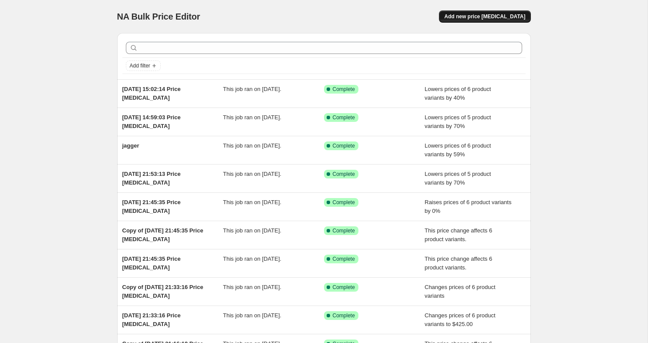
click at [488, 18] on span "Add new price change job" at bounding box center [484, 16] width 81 height 7
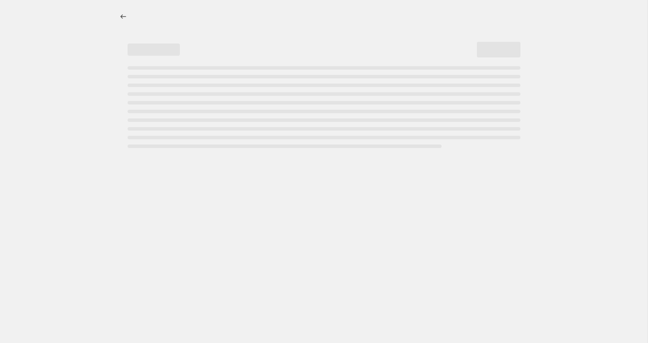
select select "percentage"
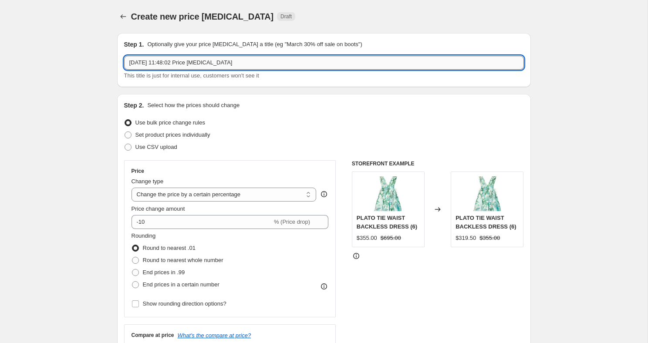
click at [176, 59] on input "10 Aug 2025, 11:48:02 Price change job" at bounding box center [324, 63] width 400 height 14
type input "sale 30%"
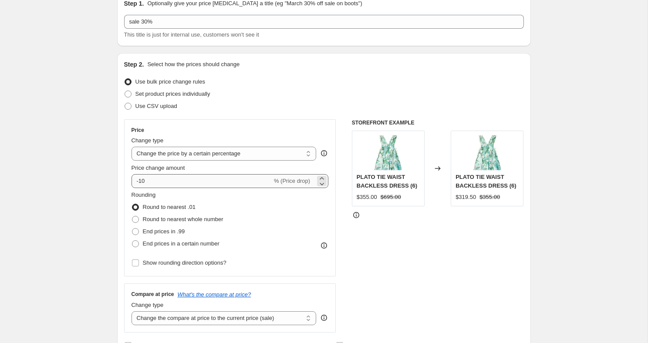
scroll to position [49, 0]
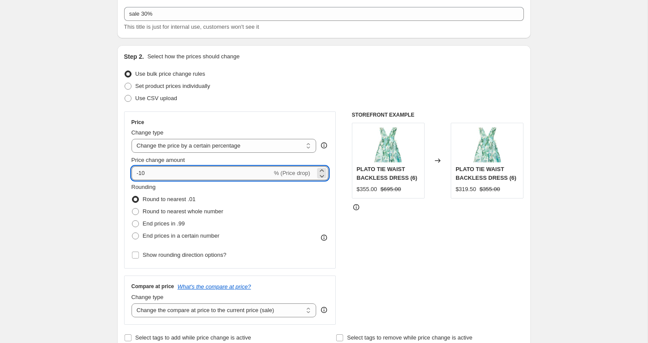
click at [173, 170] on input "-10" at bounding box center [202, 173] width 141 height 14
type input "30"
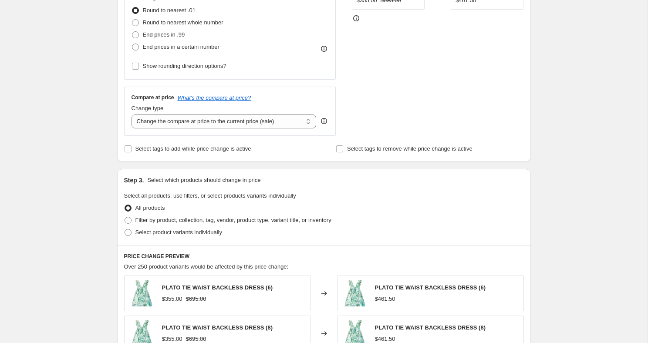
scroll to position [238, 0]
click at [128, 231] on span at bounding box center [128, 232] width 7 height 7
click at [125, 229] on input "Select product variants individually" at bounding box center [125, 229] width 0 height 0
radio input "true"
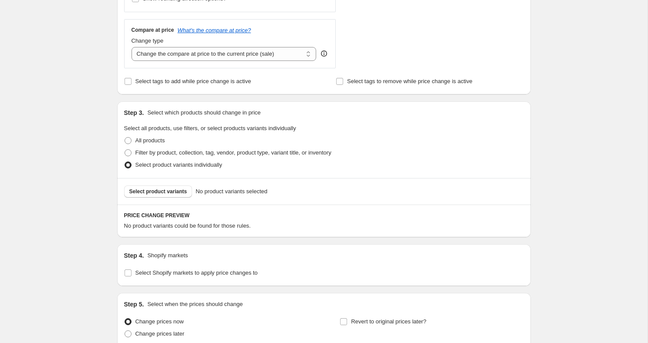
scroll to position [342, 0]
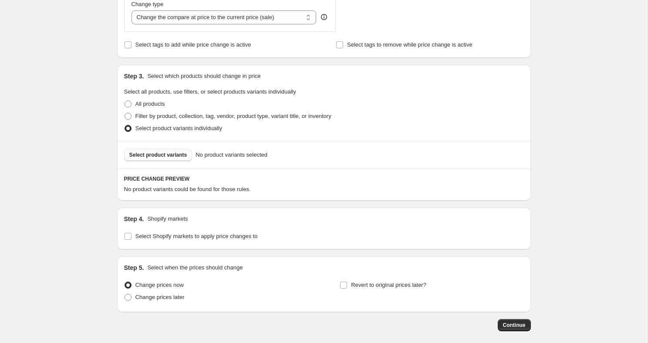
click at [154, 151] on button "Select product variants" at bounding box center [158, 155] width 68 height 12
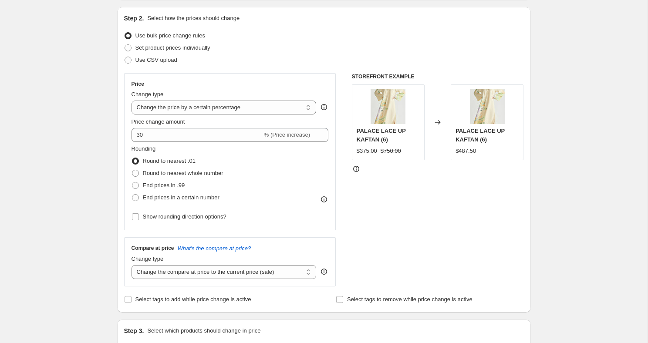
scroll to position [78, 0]
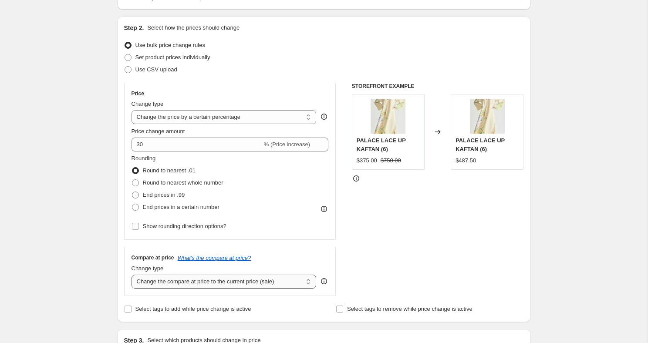
click at [203, 283] on select "Change the compare at price to the current price (sale) Change the compare at p…" at bounding box center [224, 282] width 185 height 14
select select "no_change"
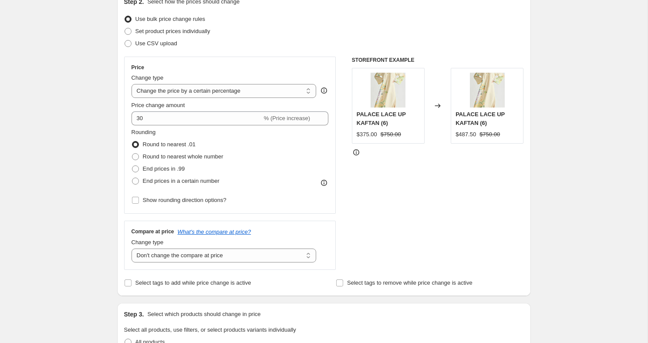
scroll to position [37, 0]
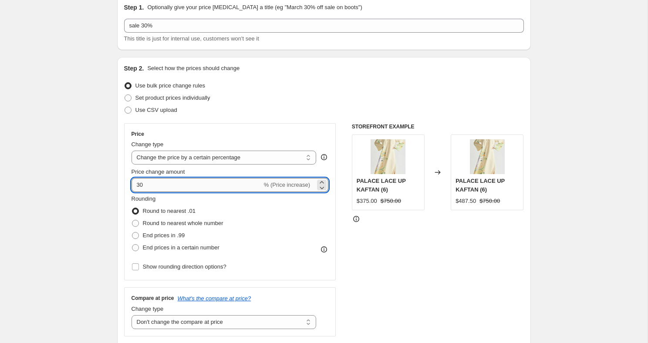
click at [138, 186] on input "30" at bounding box center [197, 185] width 131 height 14
click at [150, 183] on input "-30" at bounding box center [202, 185] width 141 height 14
type input "-3"
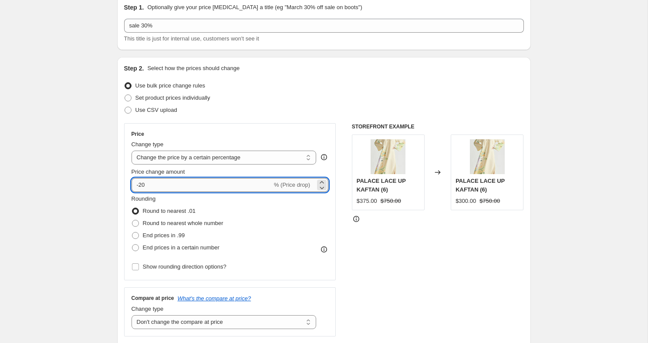
click at [160, 185] on input "-20" at bounding box center [202, 185] width 141 height 14
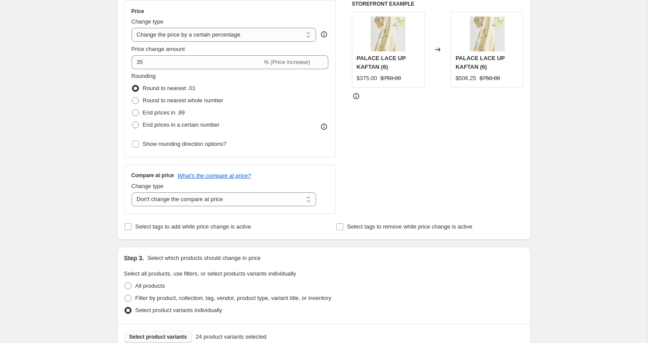
scroll to position [0, 0]
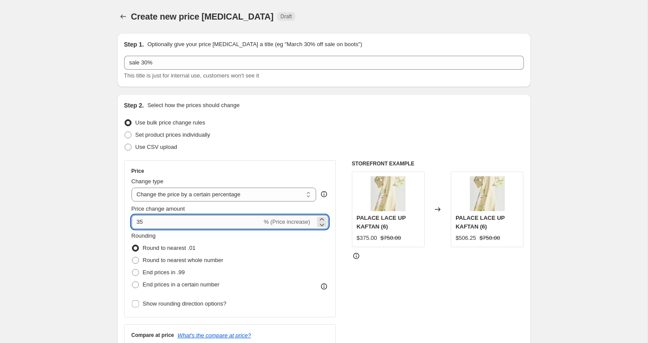
click at [152, 223] on input "35" at bounding box center [197, 222] width 131 height 14
type input "3"
type input "40"
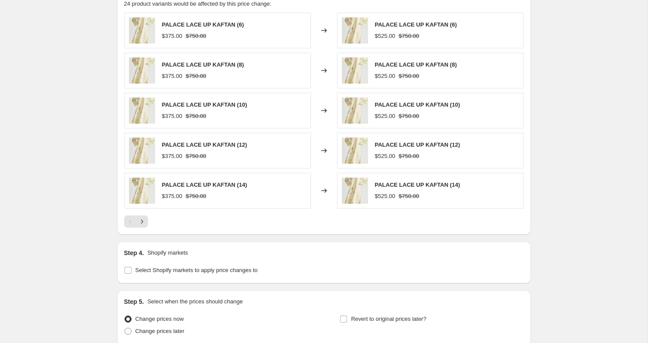
scroll to position [526, 0]
click at [145, 225] on icon "Next" at bounding box center [142, 223] width 9 height 9
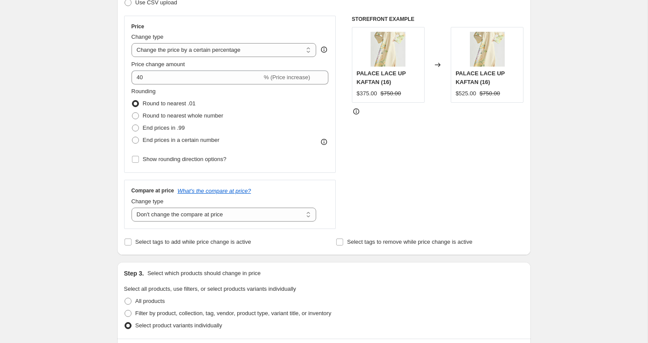
scroll to position [75, 0]
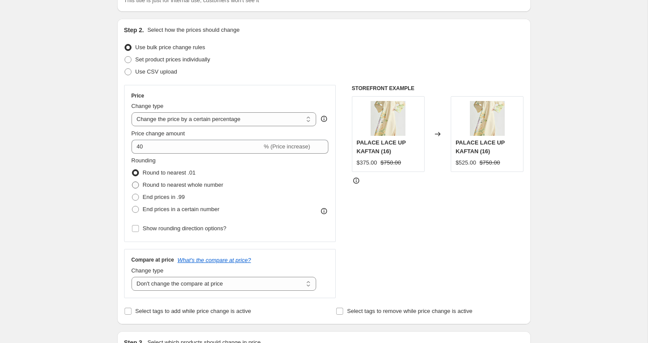
click at [138, 182] on span at bounding box center [135, 185] width 7 height 7
click at [132, 182] on input "Round to nearest whole number" at bounding box center [132, 182] width 0 height 0
radio input "true"
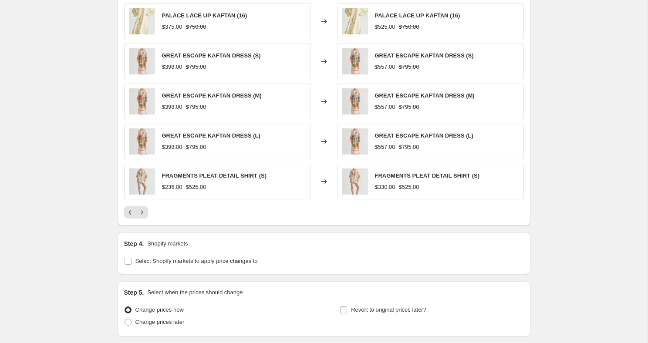
scroll to position [536, 0]
click at [142, 214] on icon "Next" at bounding box center [142, 213] width 9 height 9
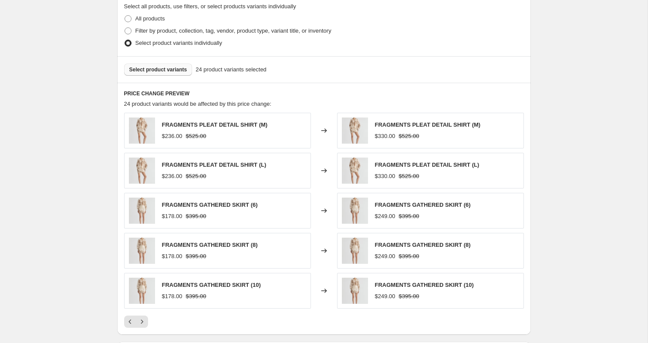
scroll to position [450, 0]
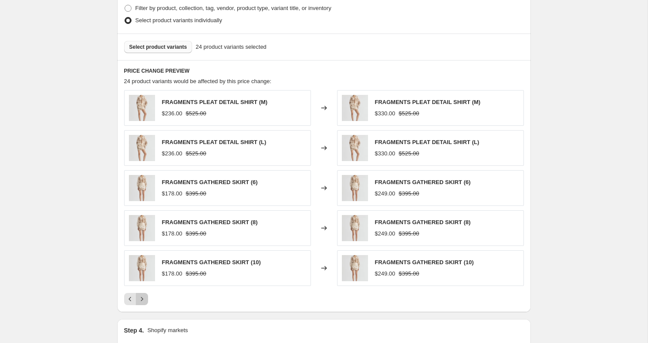
click at [143, 300] on icon "Next" at bounding box center [142, 299] width 9 height 9
click at [142, 299] on icon "Next" at bounding box center [142, 299] width 9 height 9
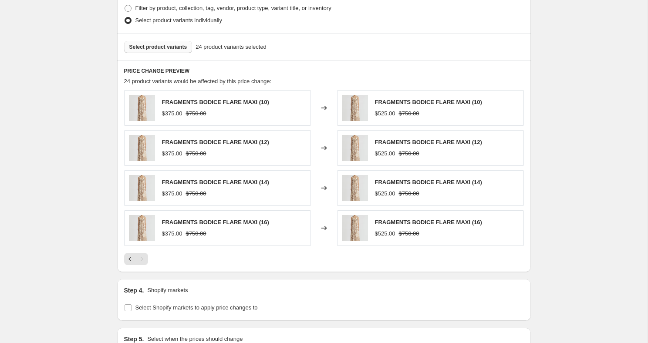
click at [78, 233] on div "Create new price change job. This page is ready Create new price change job Dra…" at bounding box center [324, 3] width 648 height 906
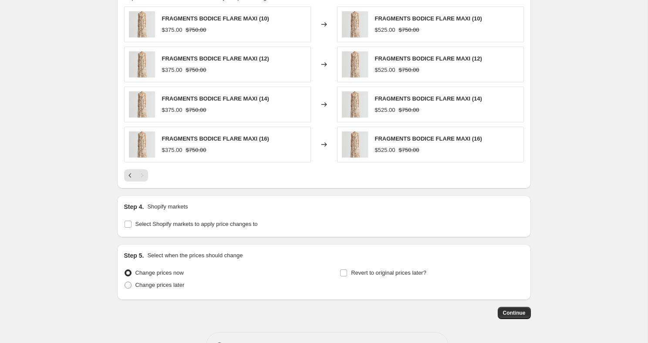
scroll to position [563, 0]
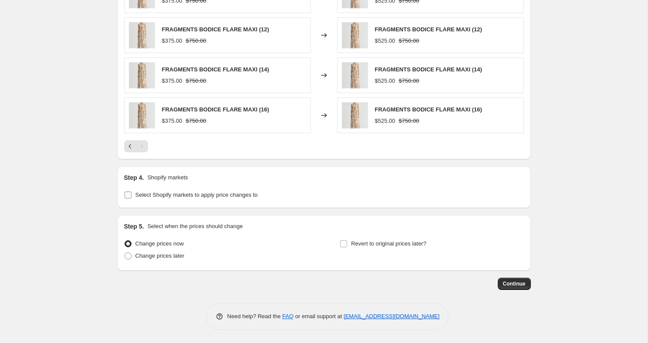
click at [130, 195] on input "Select Shopify markets to apply price changes to" at bounding box center [128, 195] width 7 height 7
checkbox input "true"
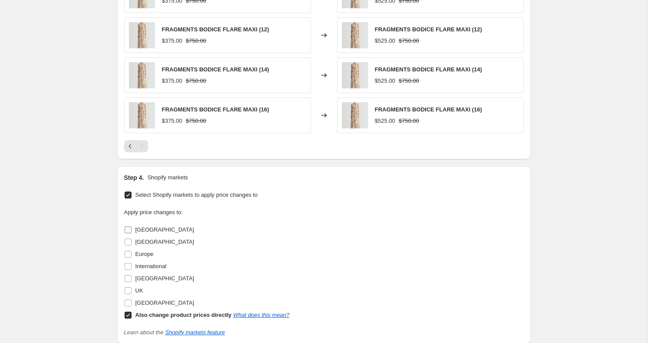
click at [128, 231] on input "Australia" at bounding box center [128, 229] width 7 height 7
checkbox input "true"
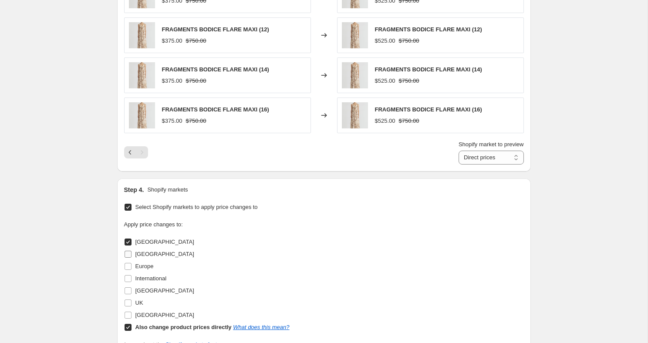
click at [128, 257] on input "Canada" at bounding box center [128, 254] width 7 height 7
checkbox input "true"
click at [128, 270] on span at bounding box center [128, 267] width 8 height 8
click at [128, 270] on input "Europe" at bounding box center [128, 266] width 7 height 7
checkbox input "true"
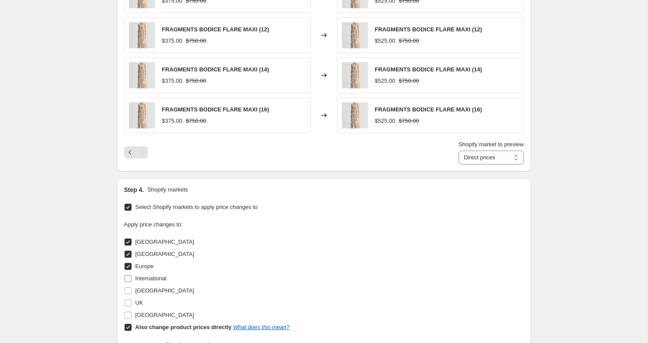
click at [128, 280] on input "International" at bounding box center [128, 278] width 7 height 7
checkbox input "true"
click at [128, 286] on label "New Zealand" at bounding box center [159, 291] width 70 height 12
click at [128, 287] on input "New Zealand" at bounding box center [128, 290] width 7 height 7
checkbox input "true"
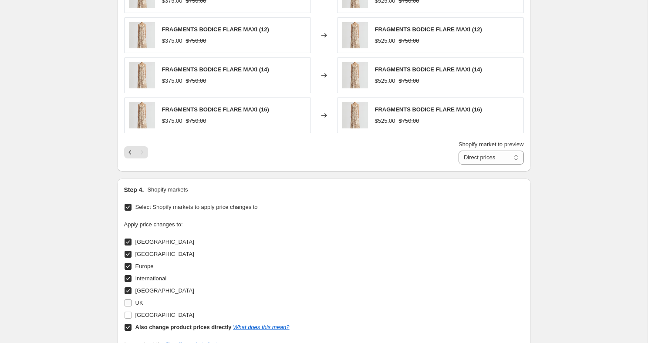
click at [128, 298] on label "UK" at bounding box center [133, 303] width 19 height 12
click at [128, 300] on input "UK" at bounding box center [128, 303] width 7 height 7
checkbox input "true"
click at [128, 314] on input "United States" at bounding box center [128, 315] width 7 height 7
checkbox input "true"
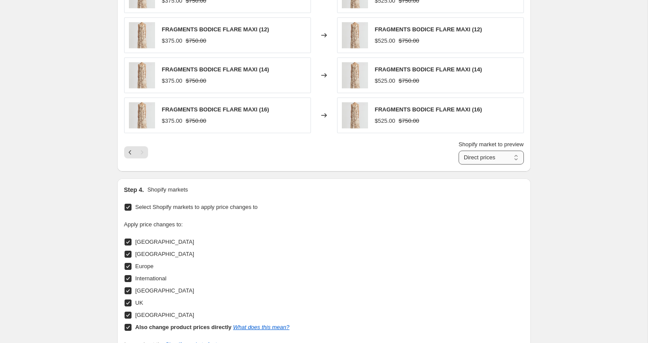
click at [482, 155] on select "Direct prices Australia Canada Europe International New Zealand UK United States" at bounding box center [491, 158] width 65 height 14
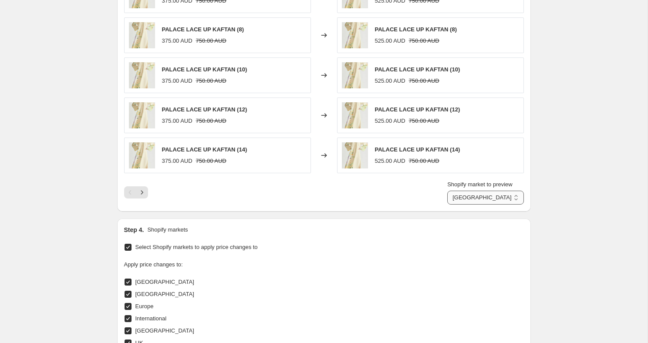
click at [493, 195] on select "Direct prices Australia Canada Europe International New Zealand UK United States" at bounding box center [485, 198] width 76 height 14
click at [489, 196] on select "Direct prices Australia Canada Europe International New Zealand UK United States" at bounding box center [485, 198] width 76 height 14
click at [487, 198] on select "Direct prices Australia Canada Europe (Showing DE) International New Zealand UK…" at bounding box center [488, 198] width 72 height 14
click at [140, 196] on icon "Next" at bounding box center [142, 192] width 9 height 9
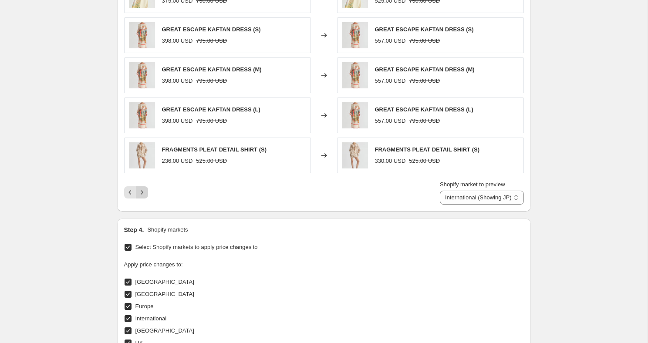
click at [144, 195] on icon "Next" at bounding box center [142, 192] width 9 height 9
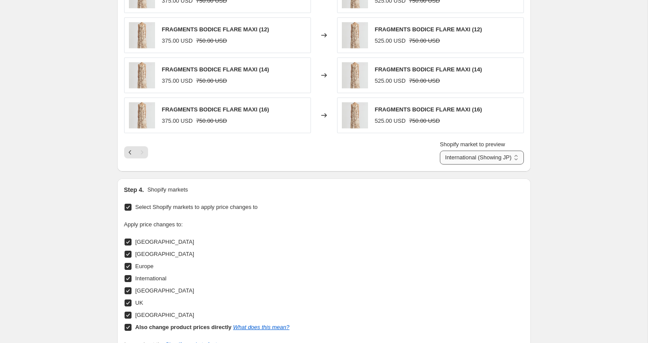
click at [478, 158] on select "Direct prices Australia Canada Europe International (Showing JP) New Zealand UK…" at bounding box center [482, 158] width 84 height 14
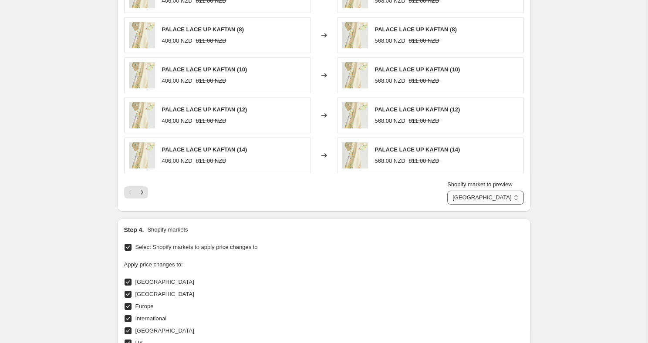
click at [476, 193] on select "Direct prices Australia Canada Europe International New Zealand UK United States" at bounding box center [485, 198] width 76 height 14
select select "23068770476"
click at [141, 196] on icon "Next" at bounding box center [142, 192] width 9 height 9
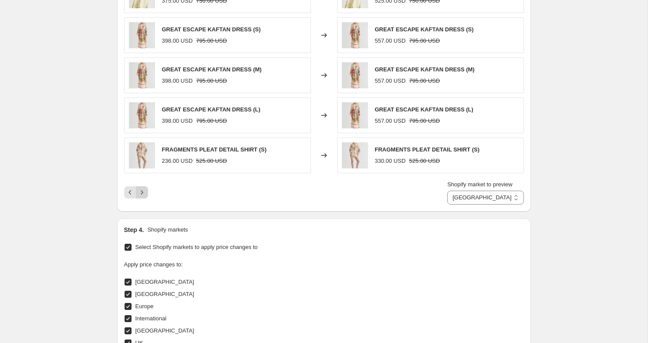
click at [141, 196] on icon "Next" at bounding box center [142, 192] width 9 height 9
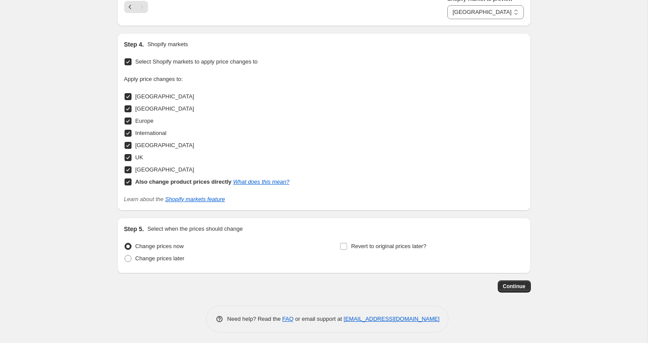
scroll to position [711, 0]
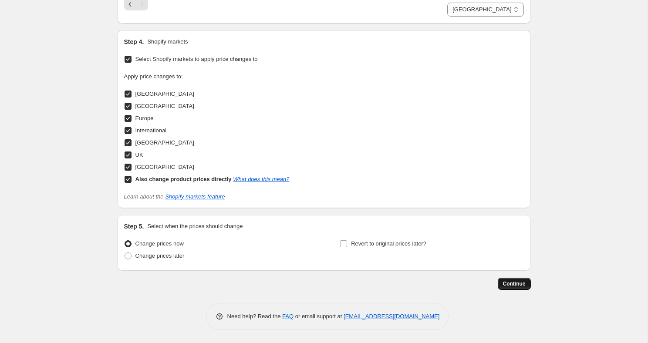
click at [507, 284] on span "Continue" at bounding box center [514, 283] width 23 height 7
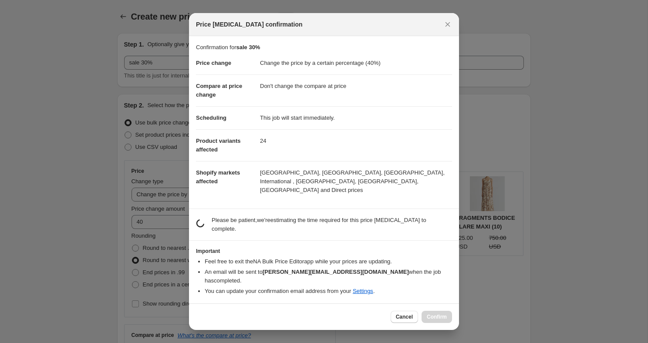
scroll to position [0, 0]
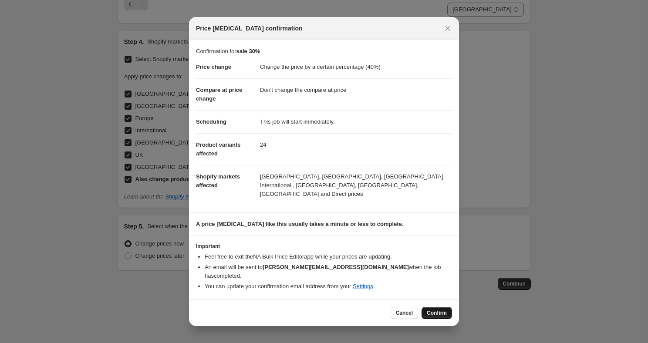
click at [445, 310] on span "Confirm" at bounding box center [437, 313] width 20 height 7
